Goal: Information Seeking & Learning: Compare options

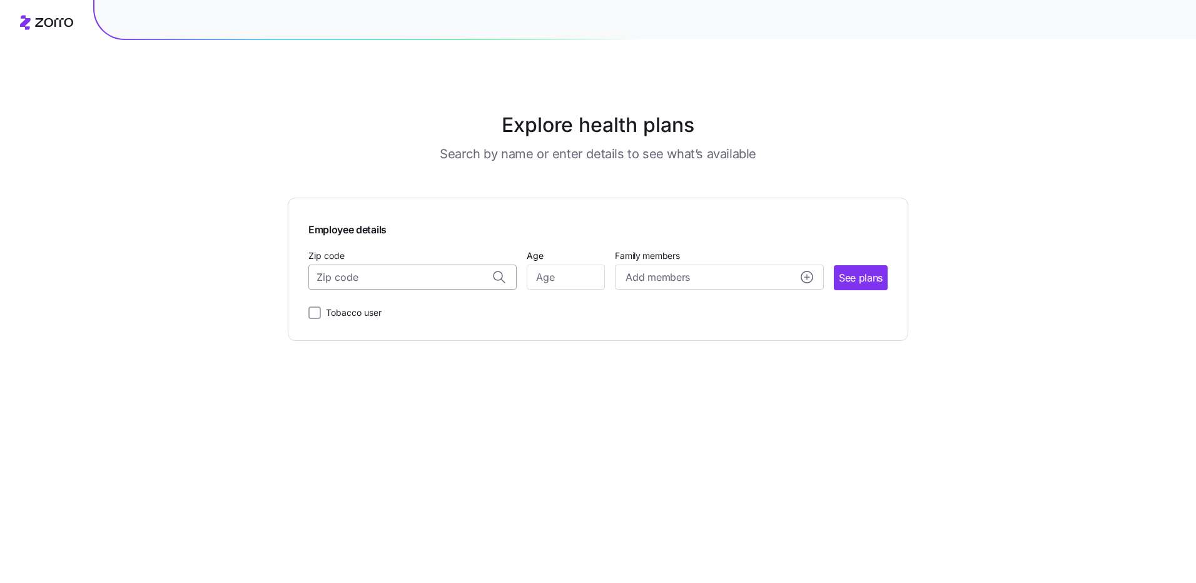
click at [419, 285] on input "Zip code" at bounding box center [412, 277] width 208 height 25
type input "44139"
click at [569, 271] on input "Age" at bounding box center [566, 277] width 78 height 25
type input "49"
click at [870, 280] on span "See plans" at bounding box center [861, 278] width 44 height 16
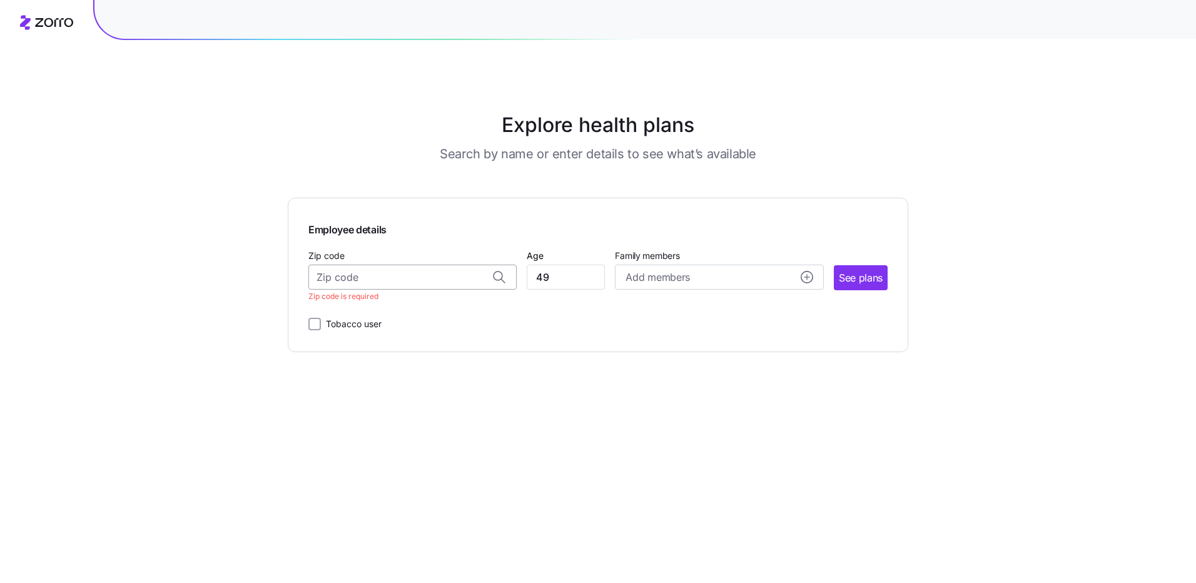
click at [479, 273] on input "Zip code" at bounding box center [412, 277] width 208 height 25
click at [379, 318] on span "44139, [GEOGRAPHIC_DATA], [GEOGRAPHIC_DATA]" at bounding box center [410, 310] width 175 height 16
type input "44139, [GEOGRAPHIC_DATA], [GEOGRAPHIC_DATA]"
click at [837, 280] on button "See plans" at bounding box center [861, 277] width 54 height 25
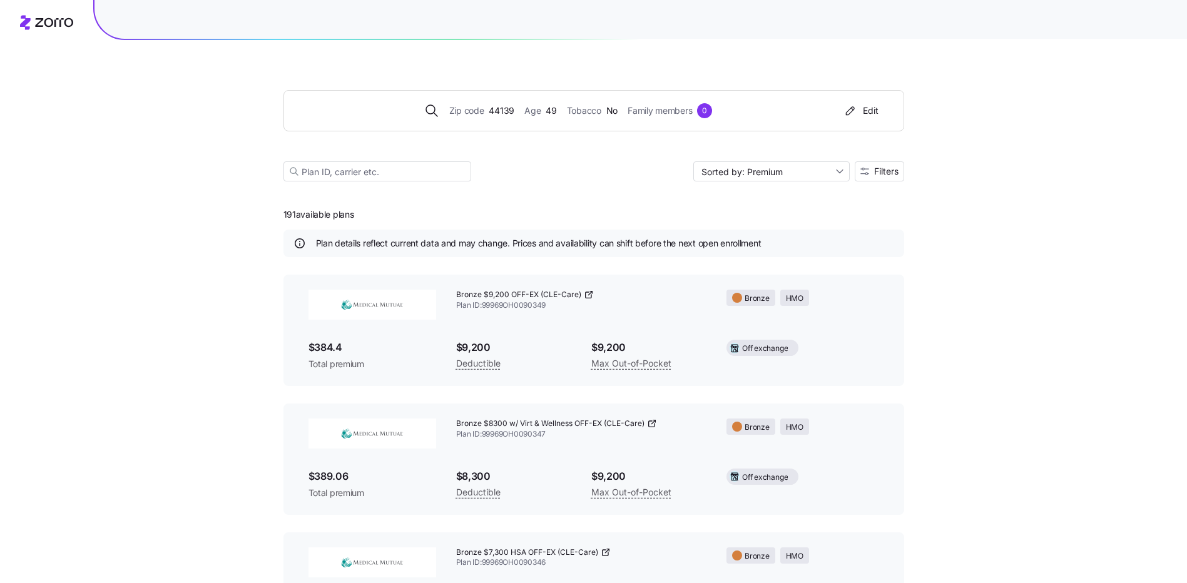
click at [588, 295] on icon at bounding box center [590, 294] width 4 height 4
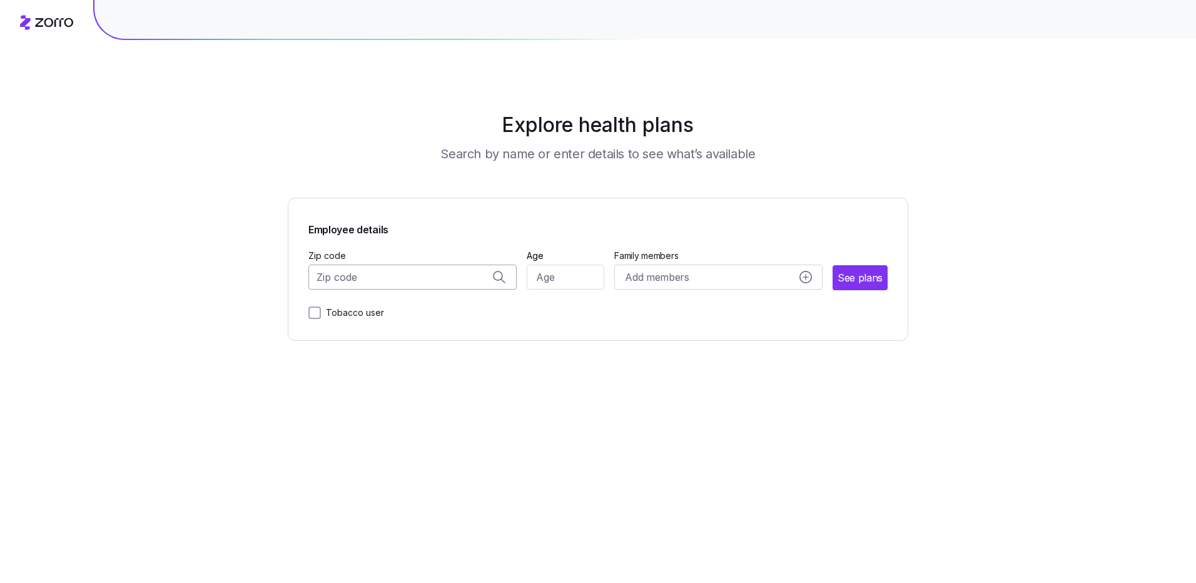
drag, startPoint x: 413, startPoint y: 280, endPoint x: 422, endPoint y: 283, distance: 9.9
click at [414, 280] on input "Zip code" at bounding box center [412, 277] width 208 height 25
type input "44139"
drag, startPoint x: 579, startPoint y: 262, endPoint x: 577, endPoint y: 268, distance: 6.4
click at [578, 266] on div "Age" at bounding box center [566, 269] width 78 height 43
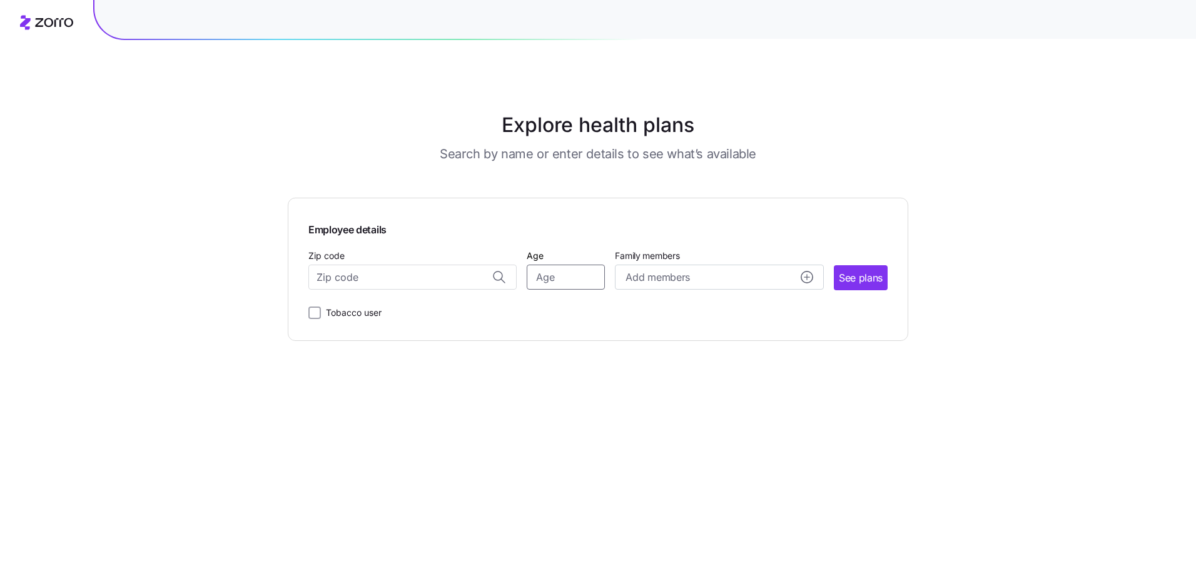
click at [574, 276] on input "Age" at bounding box center [566, 277] width 78 height 25
click at [459, 283] on input "Zip code" at bounding box center [412, 277] width 208 height 25
click at [455, 305] on span "44139, [GEOGRAPHIC_DATA], [GEOGRAPHIC_DATA]" at bounding box center [410, 310] width 175 height 16
type input "44139, [GEOGRAPHIC_DATA], [GEOGRAPHIC_DATA]"
click at [562, 278] on input "Age" at bounding box center [566, 277] width 78 height 25
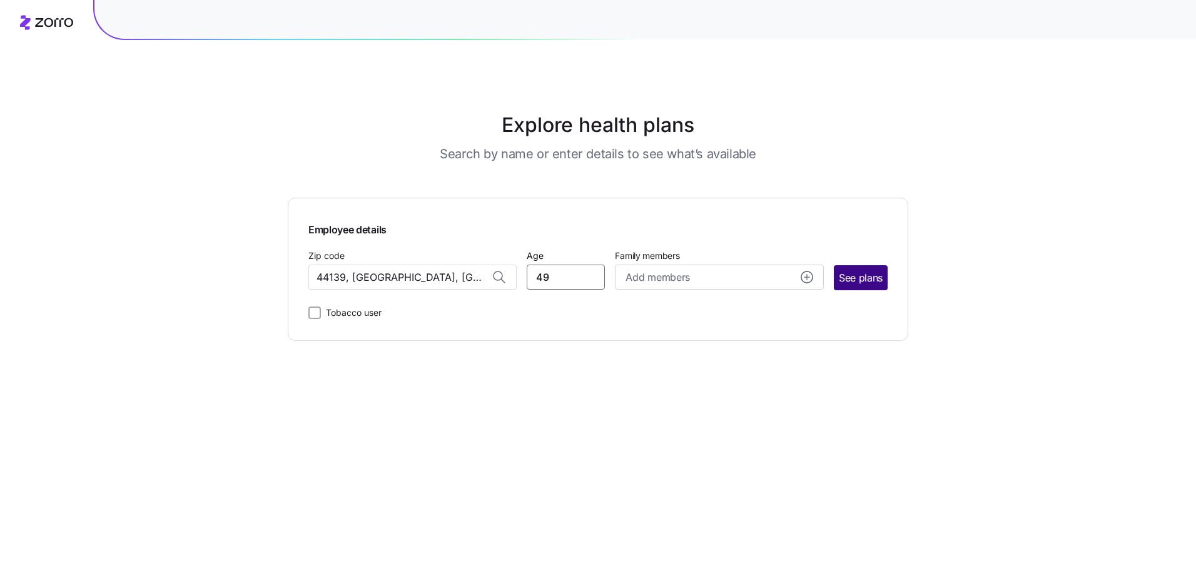
type input "49"
click at [865, 273] on span "See plans" at bounding box center [861, 278] width 44 height 16
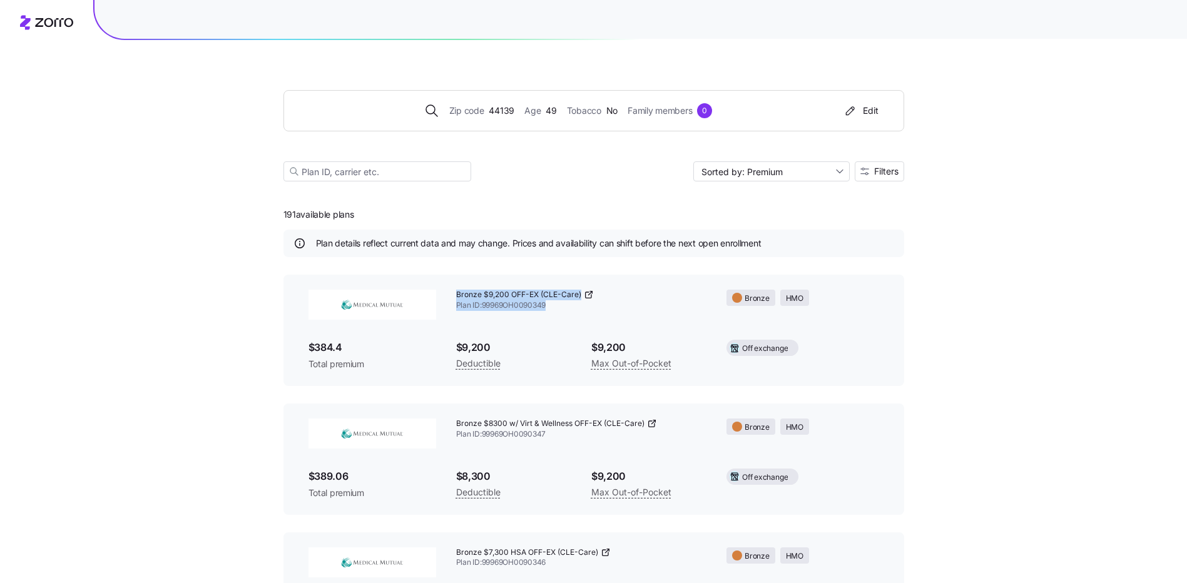
drag, startPoint x: 458, startPoint y: 292, endPoint x: 600, endPoint y: 308, distance: 142.9
click at [600, 308] on div "Bronze $9,200 OFF-EX (CLE-Care) Plan ID: 99969OH0090349" at bounding box center [581, 300] width 251 height 21
copy div "Bronze $9,200 OFF-EX (CLE-Care) Plan ID: 99969OH0090349"
